Goal: Information Seeking & Learning: Learn about a topic

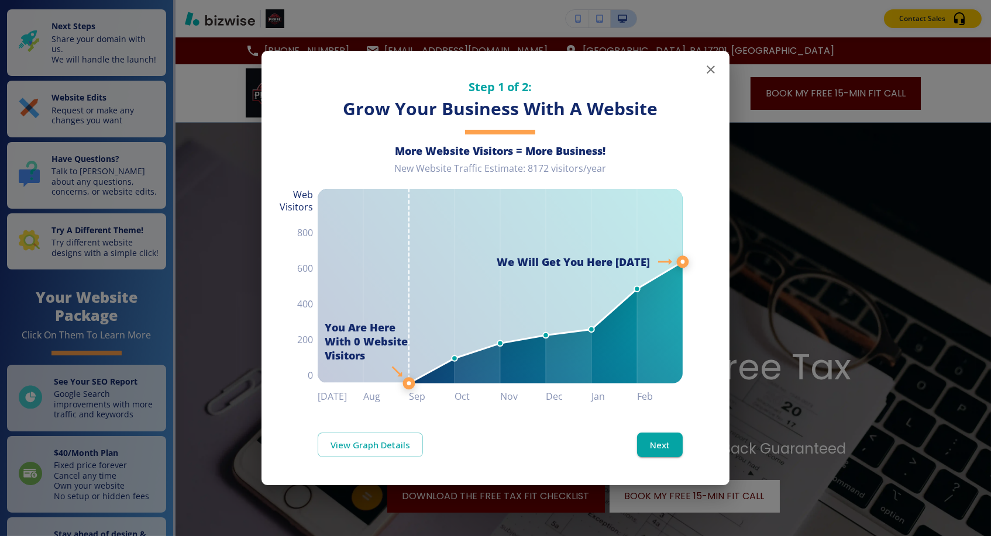
click at [711, 69] on icon "button" at bounding box center [710, 69] width 8 height 8
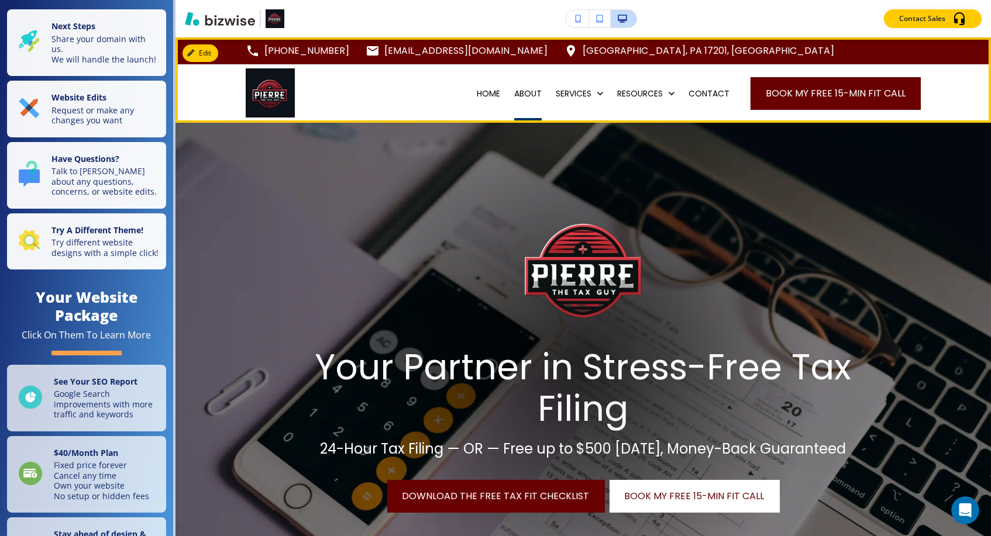
click at [521, 98] on p "ABOUT" at bounding box center [527, 94] width 27 height 12
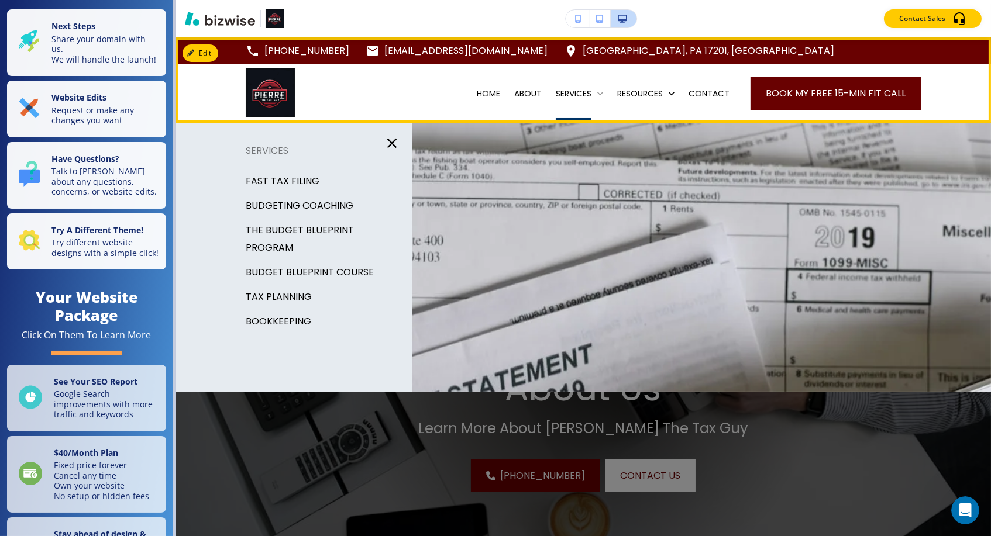
click at [570, 91] on p "SERVICES" at bounding box center [574, 94] width 36 height 12
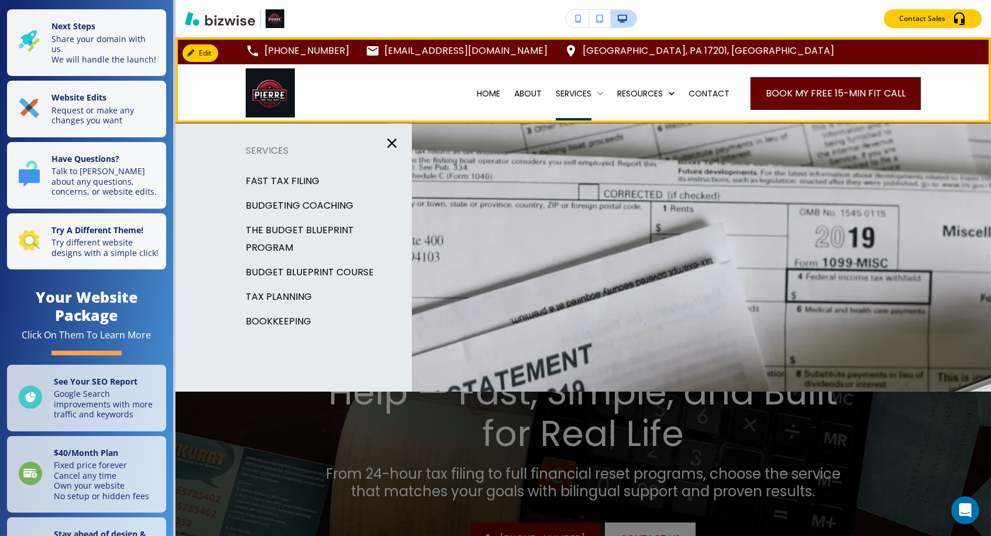
click at [557, 95] on p "SERVICES" at bounding box center [574, 94] width 36 height 12
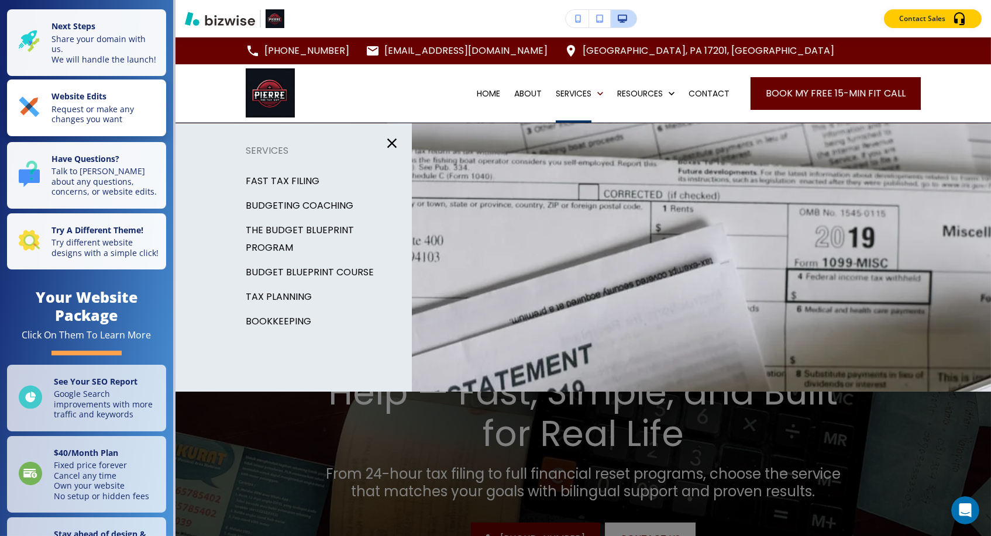
click at [119, 122] on p "Request or make any changes you want" at bounding box center [105, 114] width 108 height 20
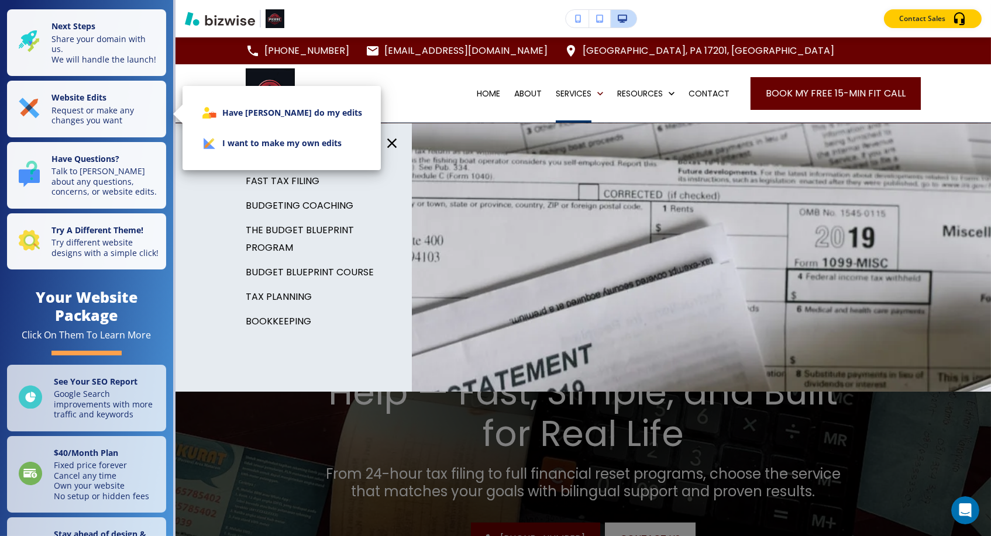
click at [463, 322] on div at bounding box center [495, 268] width 991 height 536
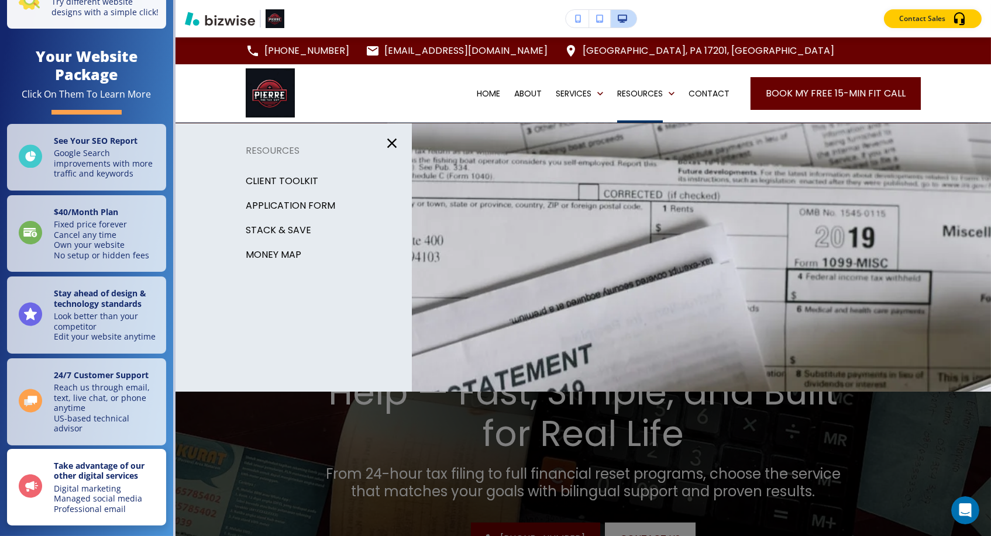
click at [121, 488] on p "Digital marketing Managed social media Professional email" at bounding box center [106, 499] width 105 height 31
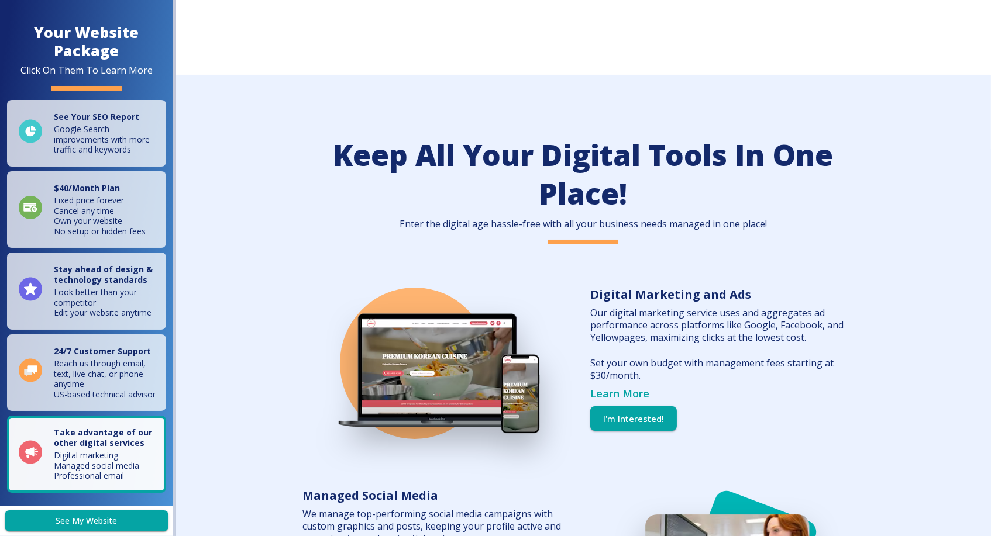
click at [636, 387] on link "Learn More" at bounding box center [619, 394] width 59 height 14
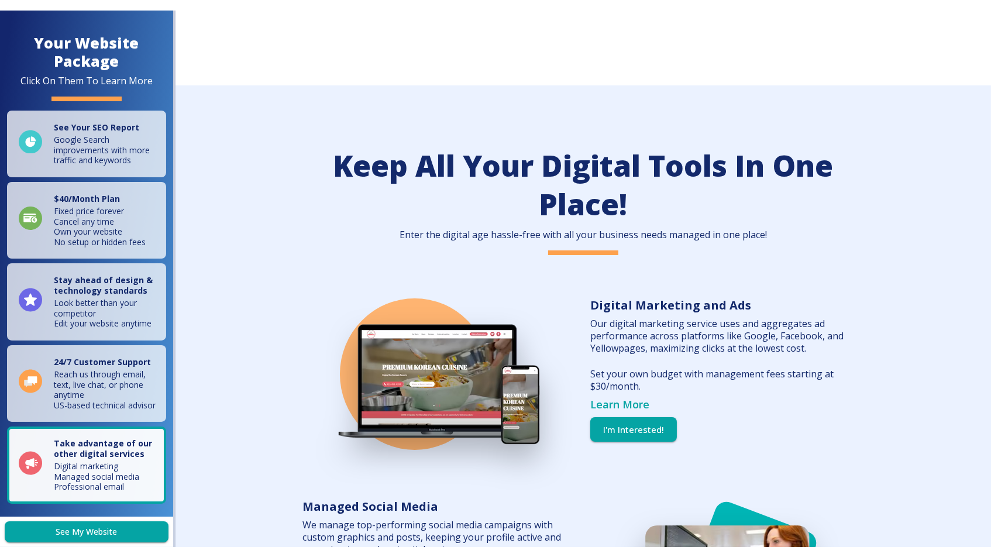
scroll to position [4258, 0]
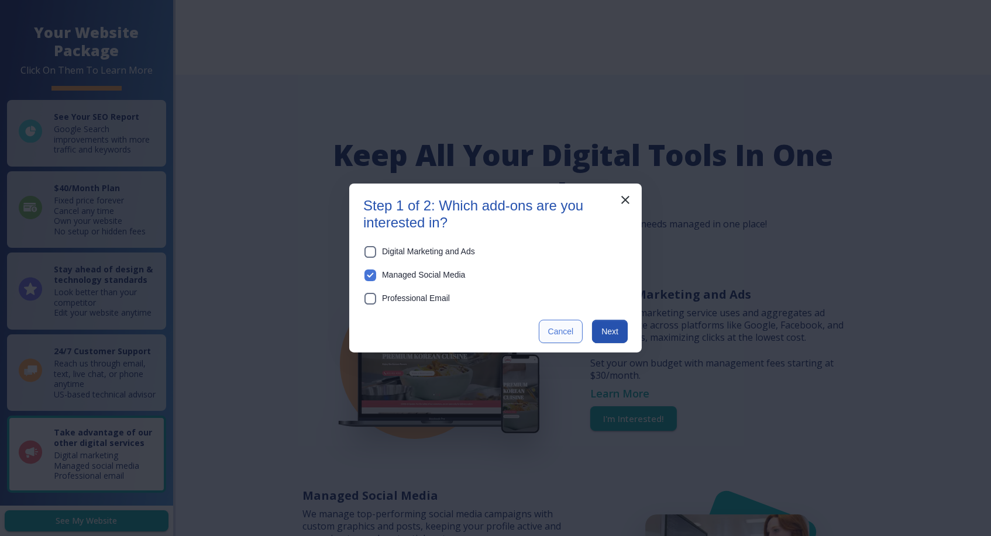
click at [555, 336] on button "Cancel" at bounding box center [561, 331] width 44 height 23
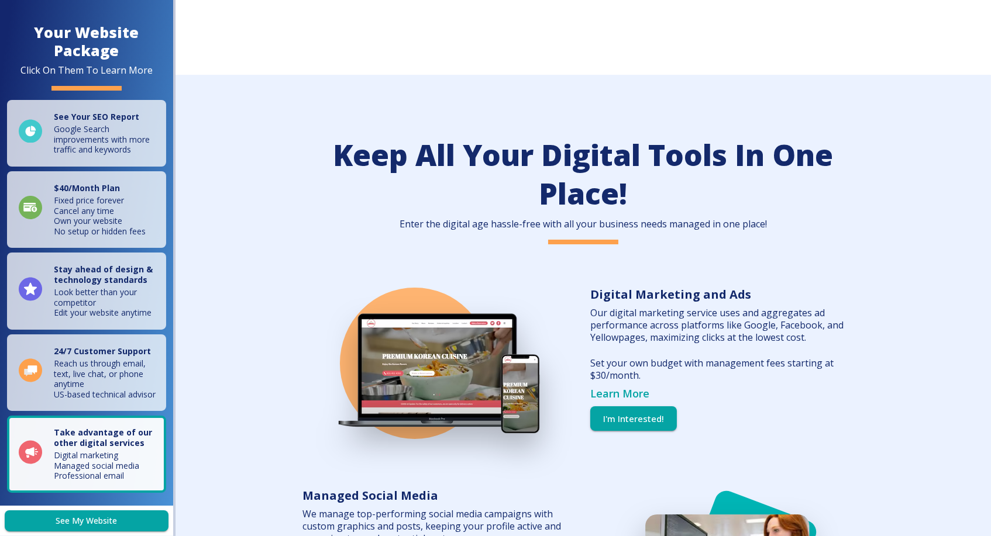
click at [99, 508] on link "See My Website" at bounding box center [87, 521] width 164 height 22
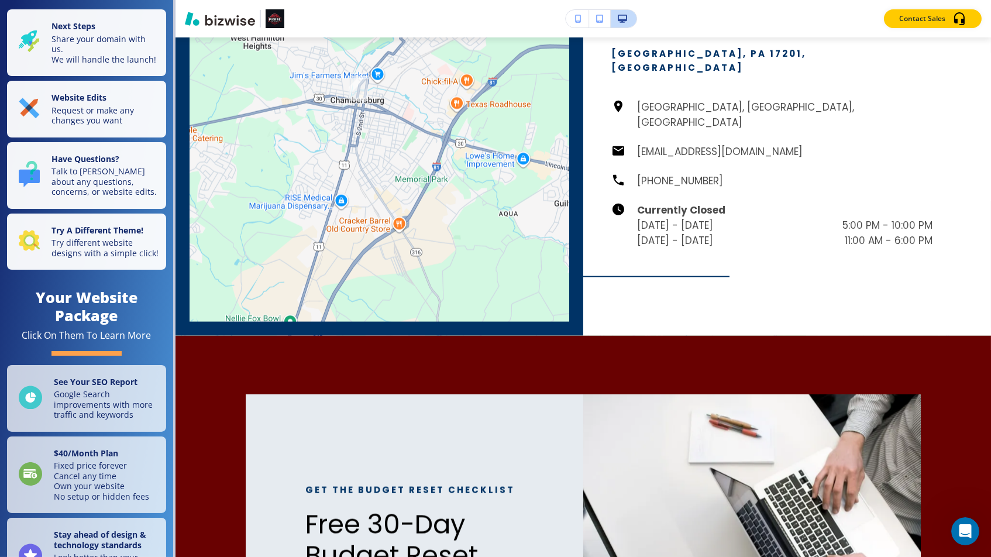
scroll to position [2888, 0]
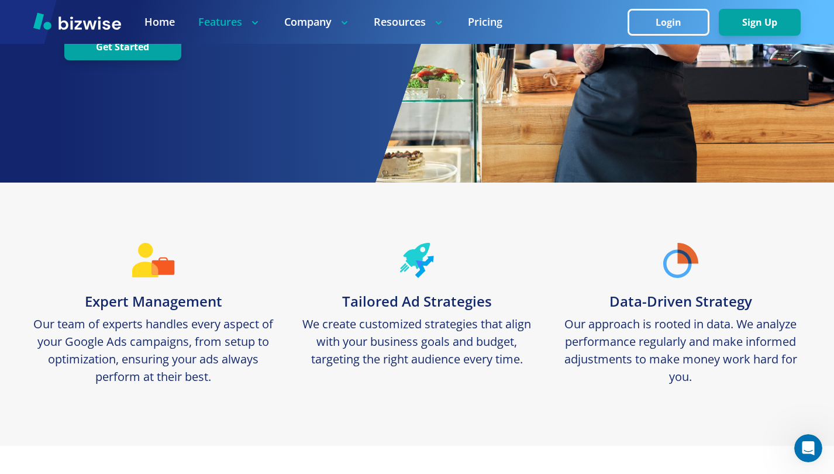
scroll to position [190, 0]
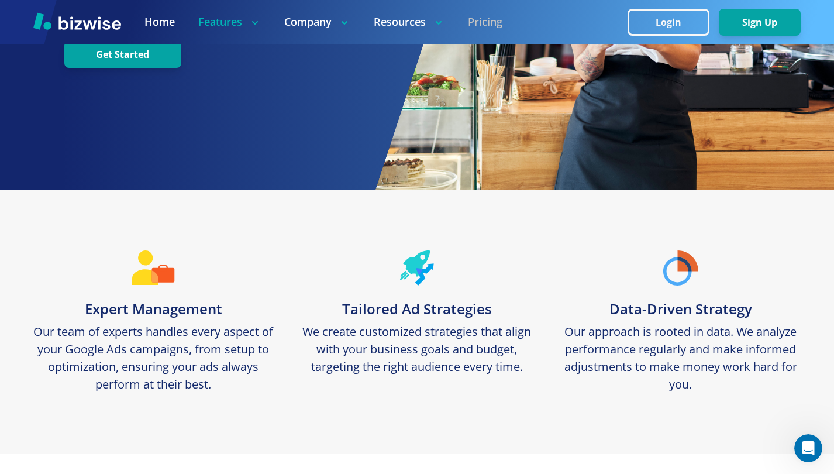
click at [494, 20] on link "Pricing" at bounding box center [485, 22] width 35 height 15
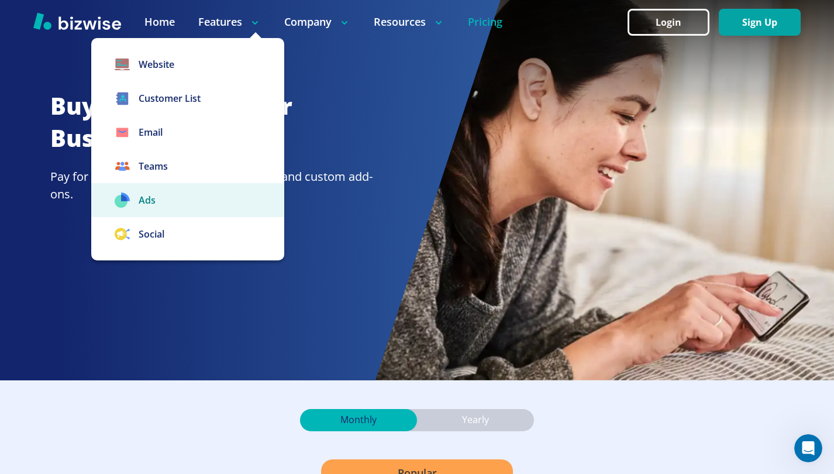
click at [151, 195] on link "Ads" at bounding box center [187, 200] width 193 height 34
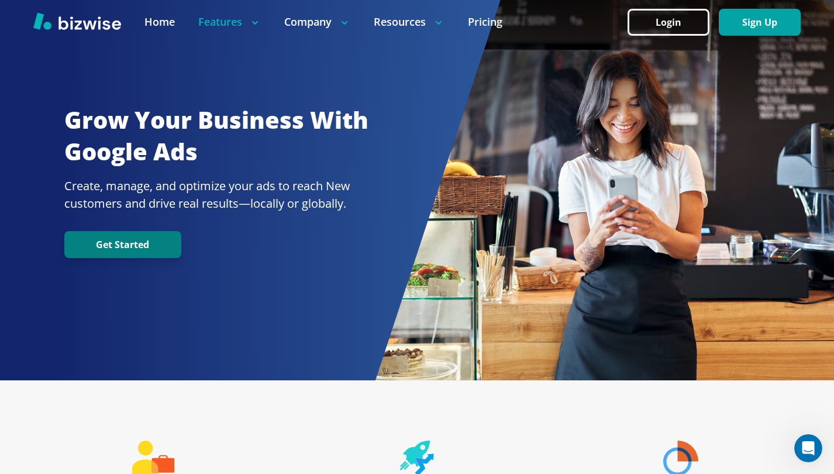
click at [138, 241] on button "Get Started" at bounding box center [122, 244] width 117 height 27
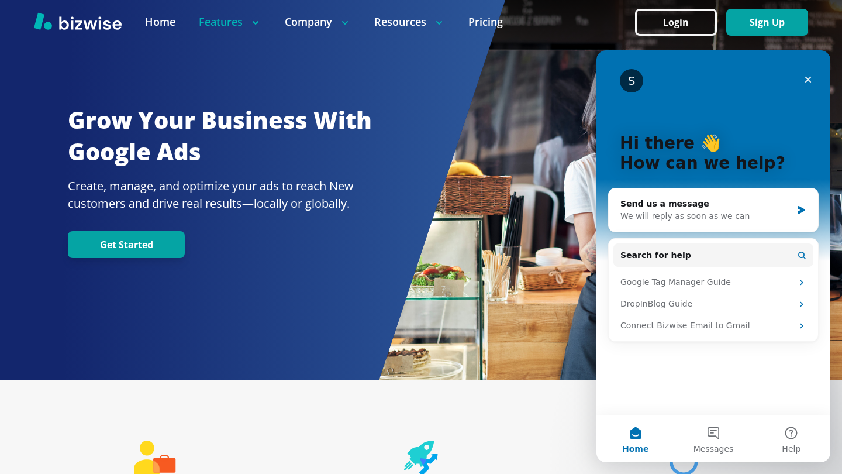
click at [806, 74] on div "Close" at bounding box center [808, 79] width 21 height 21
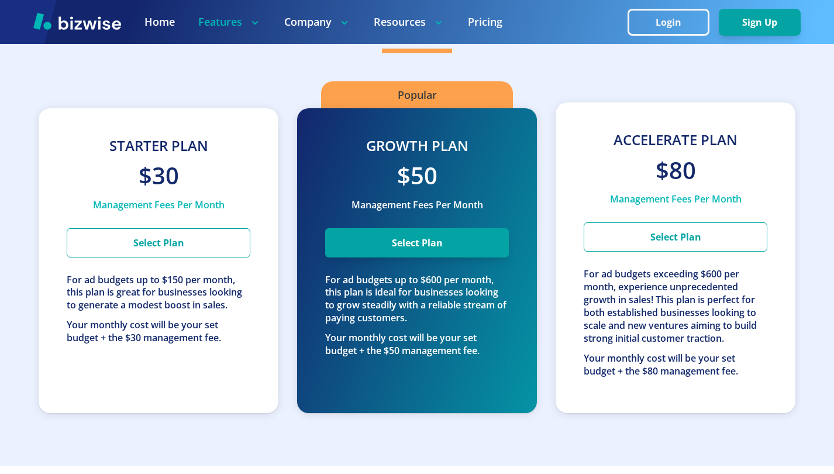
scroll to position [1978, 0]
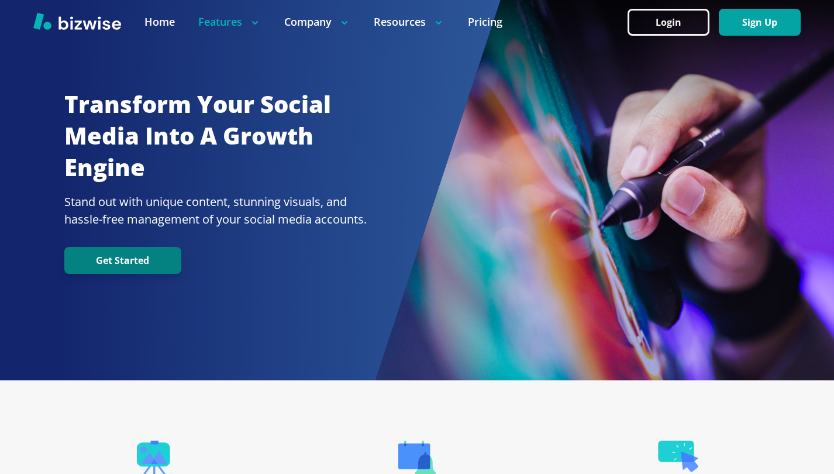
click at [165, 261] on button "Get Started" at bounding box center [122, 260] width 117 height 27
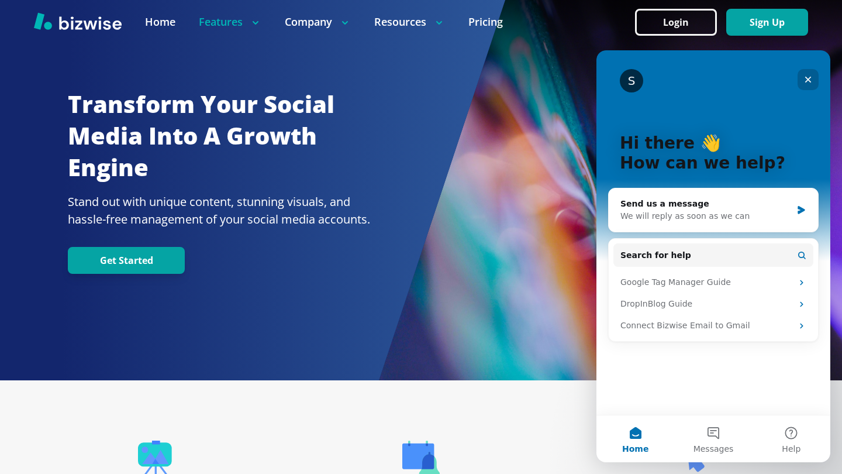
click at [810, 75] on icon "Close" at bounding box center [807, 79] width 9 height 9
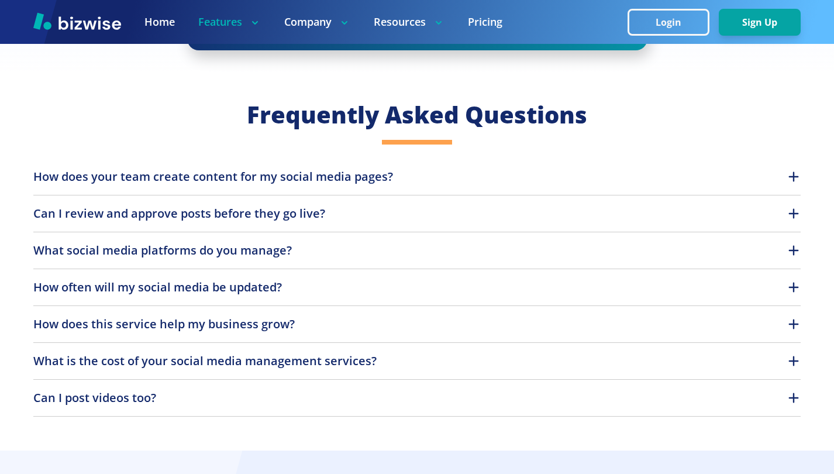
scroll to position [1658, 0]
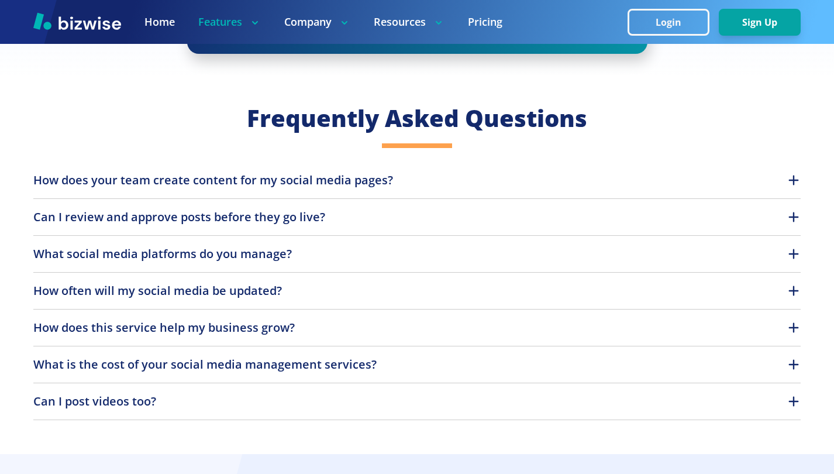
click at [764, 185] on button "How does your team create content for my social media pages?" at bounding box center [416, 180] width 767 height 18
